Goal: Information Seeking & Learning: Check status

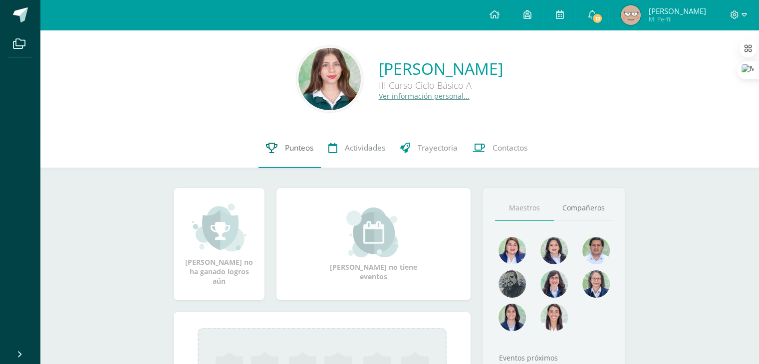
click at [296, 140] on link "Punteos" at bounding box center [290, 148] width 62 height 40
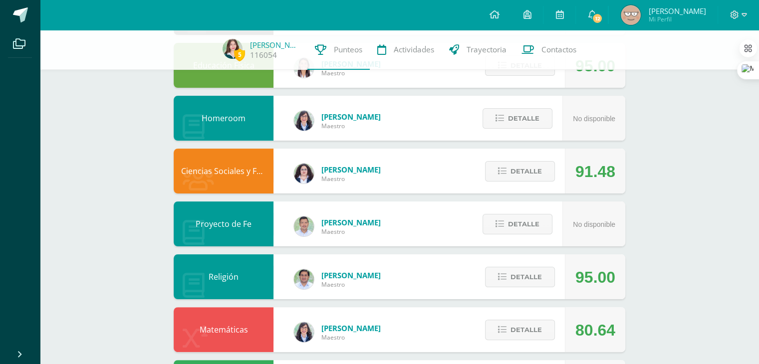
scroll to position [245, 0]
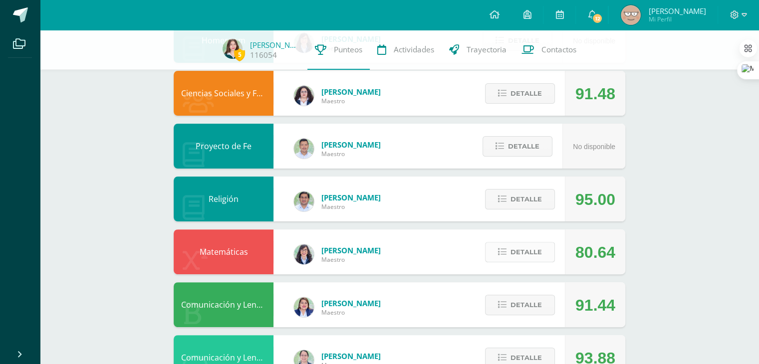
click at [520, 248] on span "Detalle" at bounding box center [526, 252] width 31 height 18
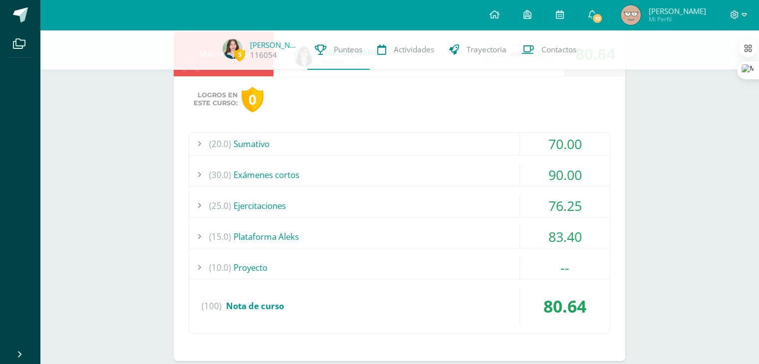
scroll to position [443, 0]
click at [333, 142] on div "(20.0) [GEOGRAPHIC_DATA]" at bounding box center [399, 144] width 421 height 22
